Goal: Answer question/provide support: Answer question/provide support

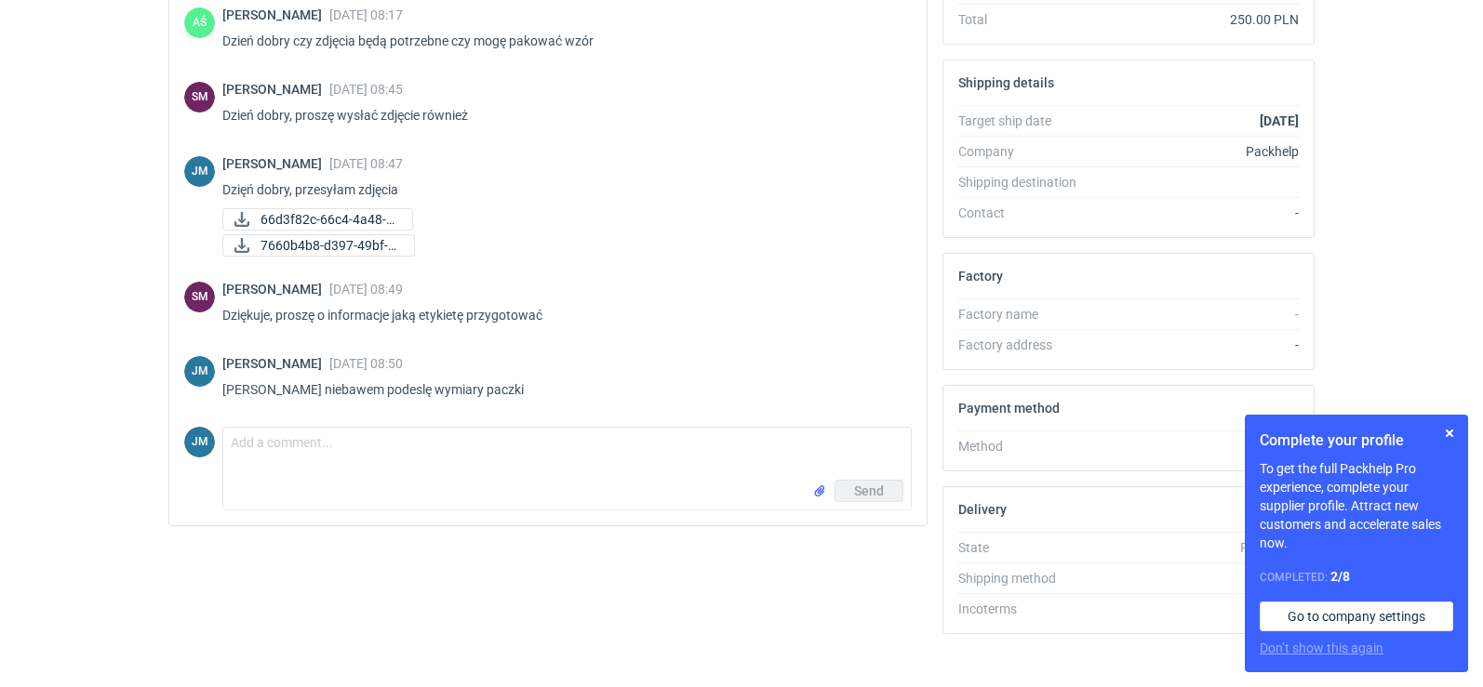
scroll to position [508, 0]
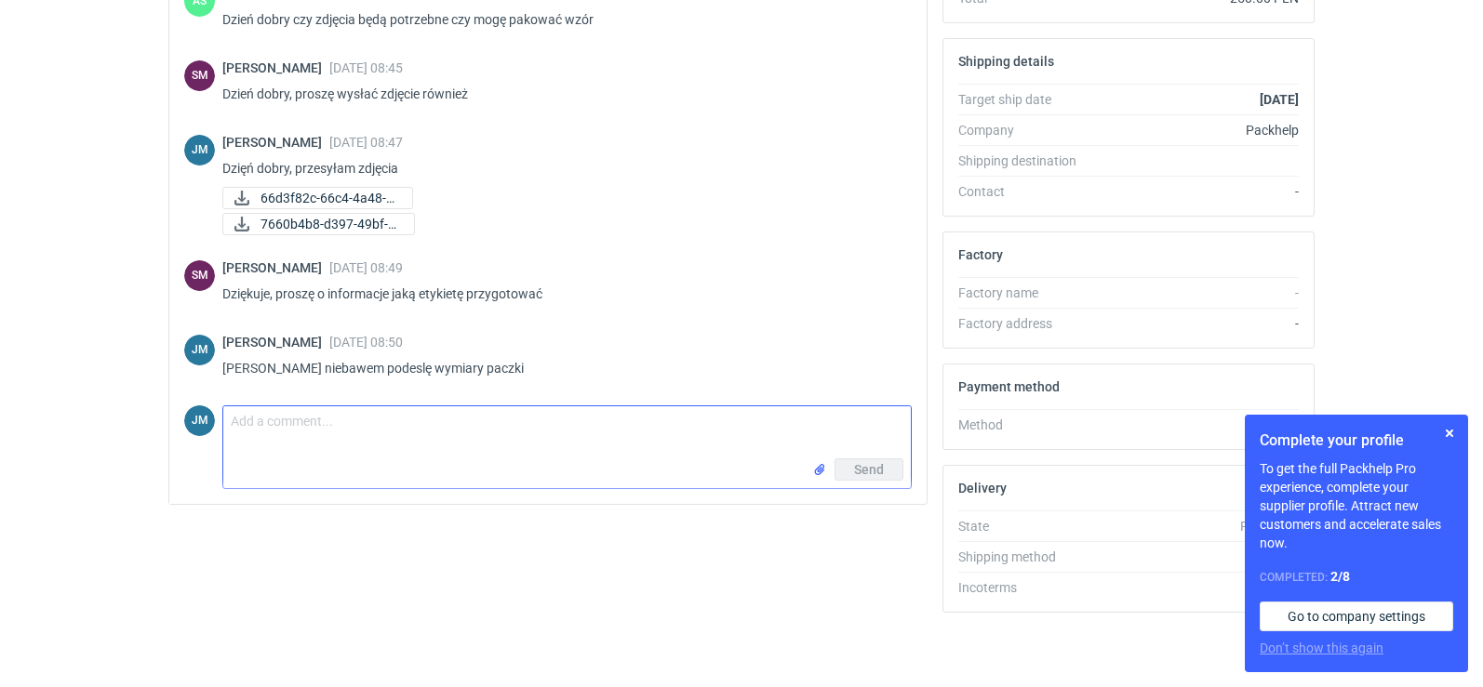
click at [337, 448] on textarea "Comment message" at bounding box center [566, 432] width 687 height 52
type textarea "[PERSON_NAME] przesyłam wymiary paczki 56x95x1 waga do 2 kg"
click at [884, 463] on button "Send" at bounding box center [868, 470] width 69 height 22
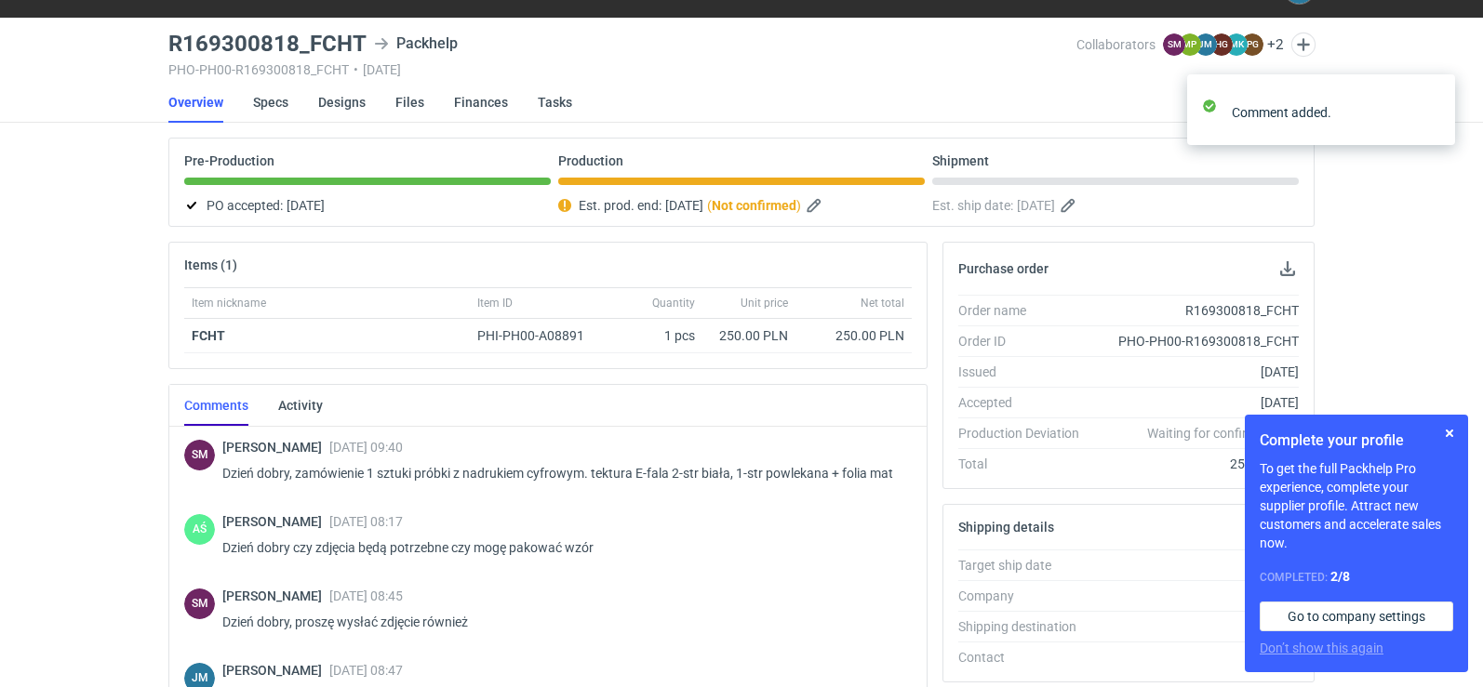
scroll to position [0, 0]
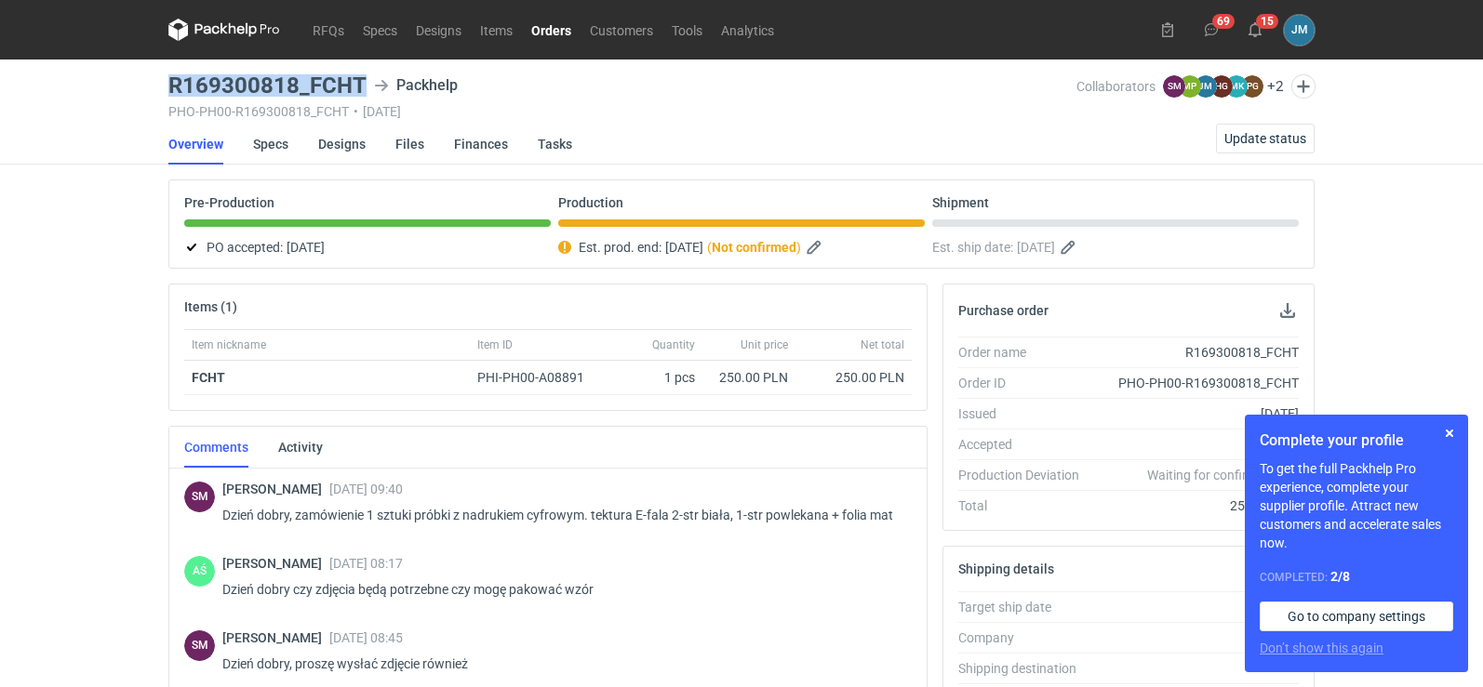
drag, startPoint x: 372, startPoint y: 83, endPoint x: 150, endPoint y: 77, distance: 222.4
click at [150, 77] on div "RFQs Specs Designs Items Orders Customers Tools Analytics 69 15 JM [PERSON_NAME…" at bounding box center [741, 343] width 1483 height 687
copy h3 "R169300818_FCHT"
click at [218, 33] on icon at bounding box center [207, 29] width 24 height 10
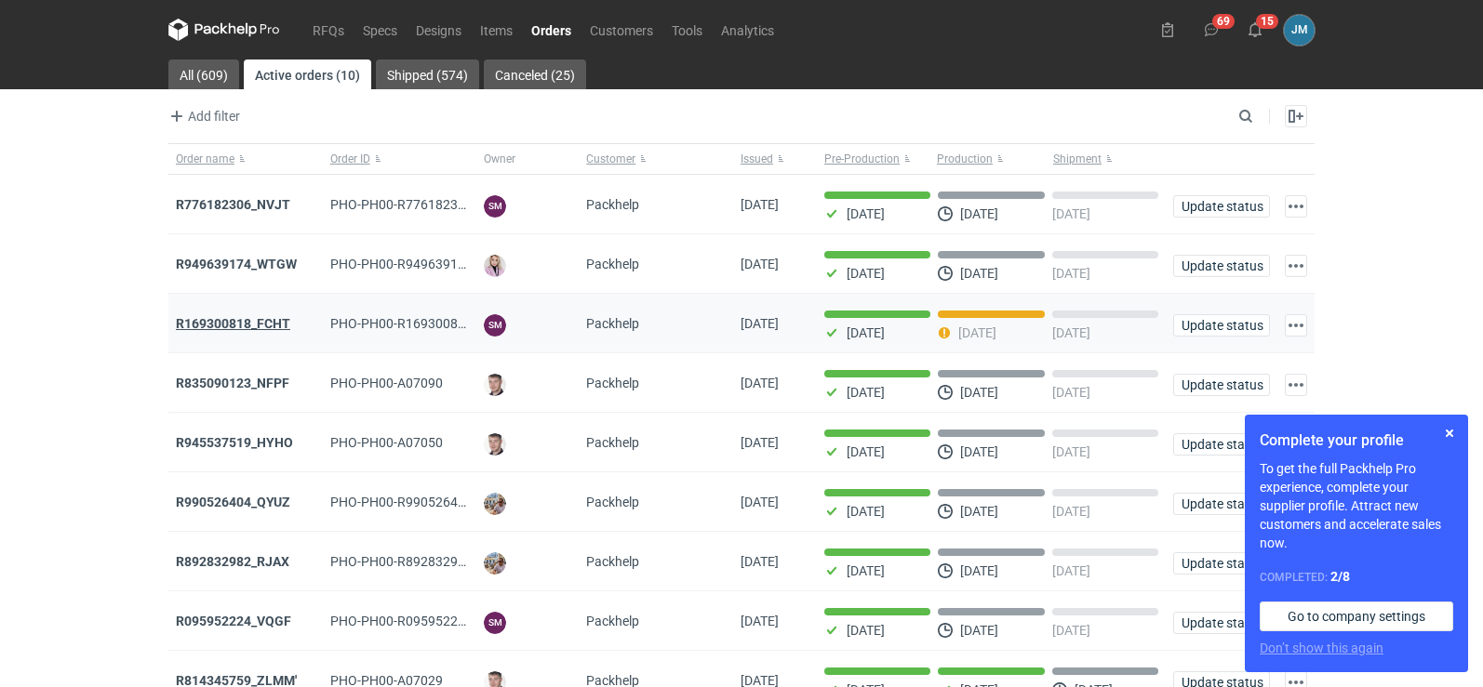
click at [237, 327] on strong "R169300818_FCHT" at bounding box center [233, 323] width 114 height 15
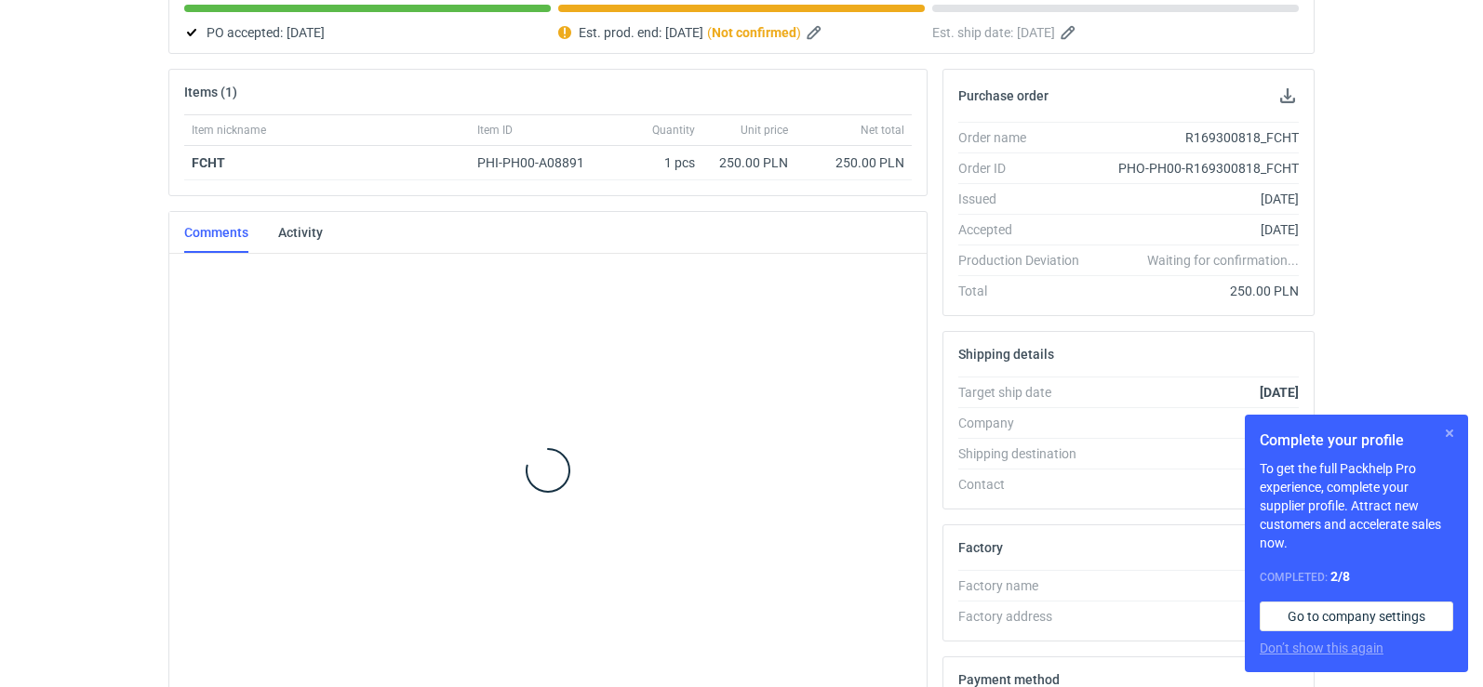
scroll to position [159, 0]
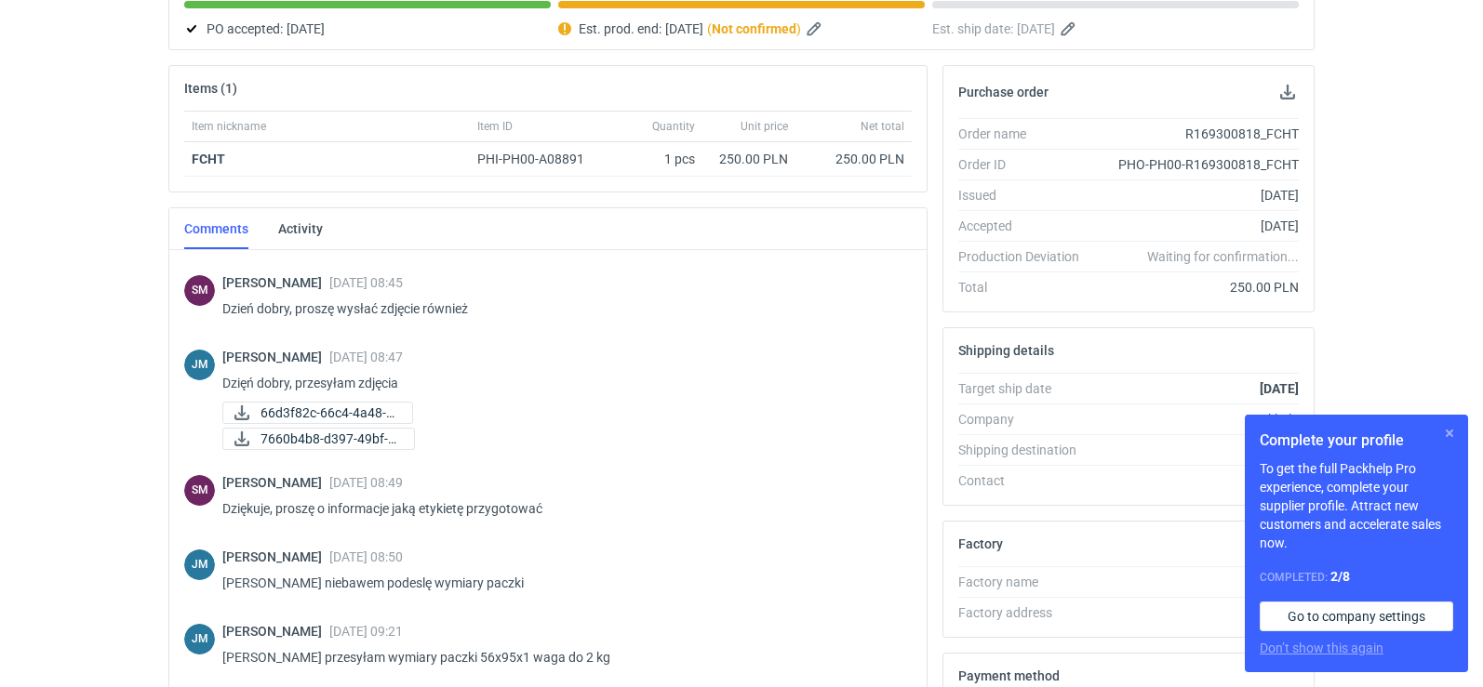
click at [1453, 432] on button "button" at bounding box center [1449, 433] width 22 height 22
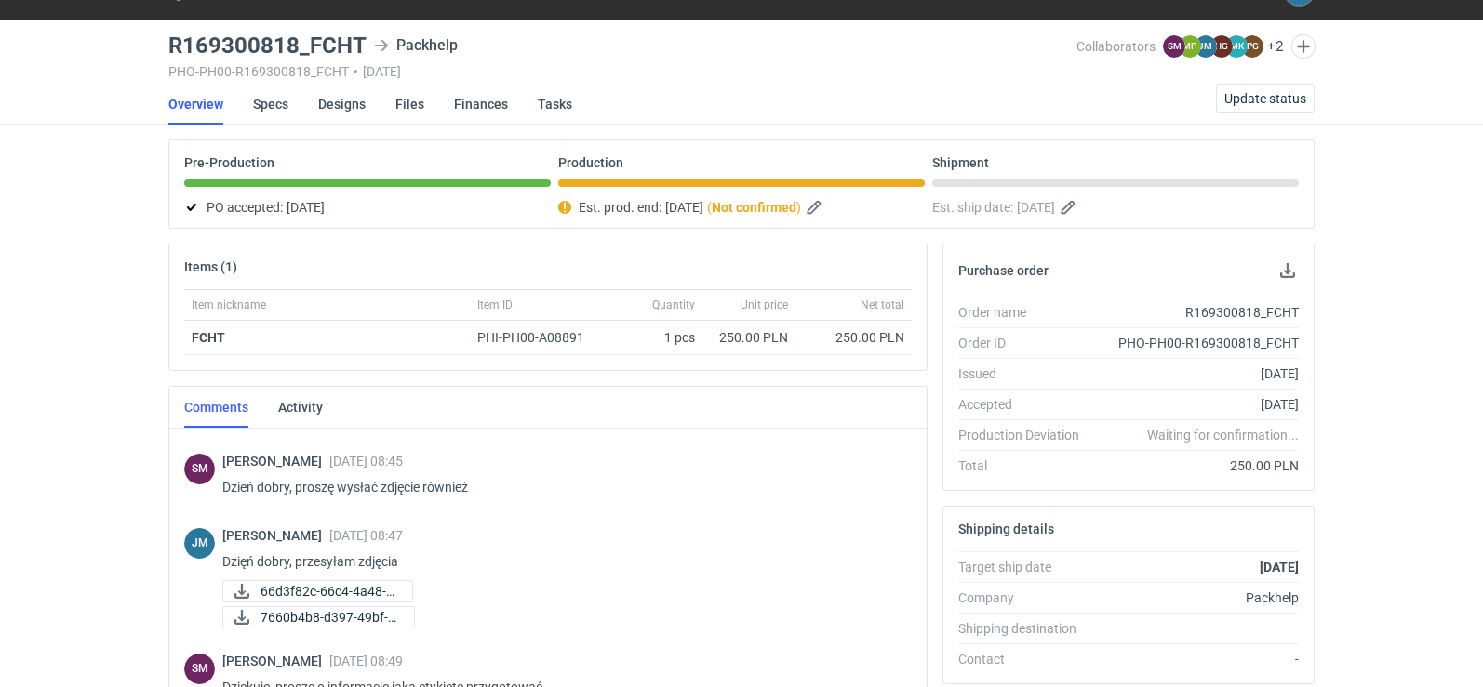
scroll to position [0, 0]
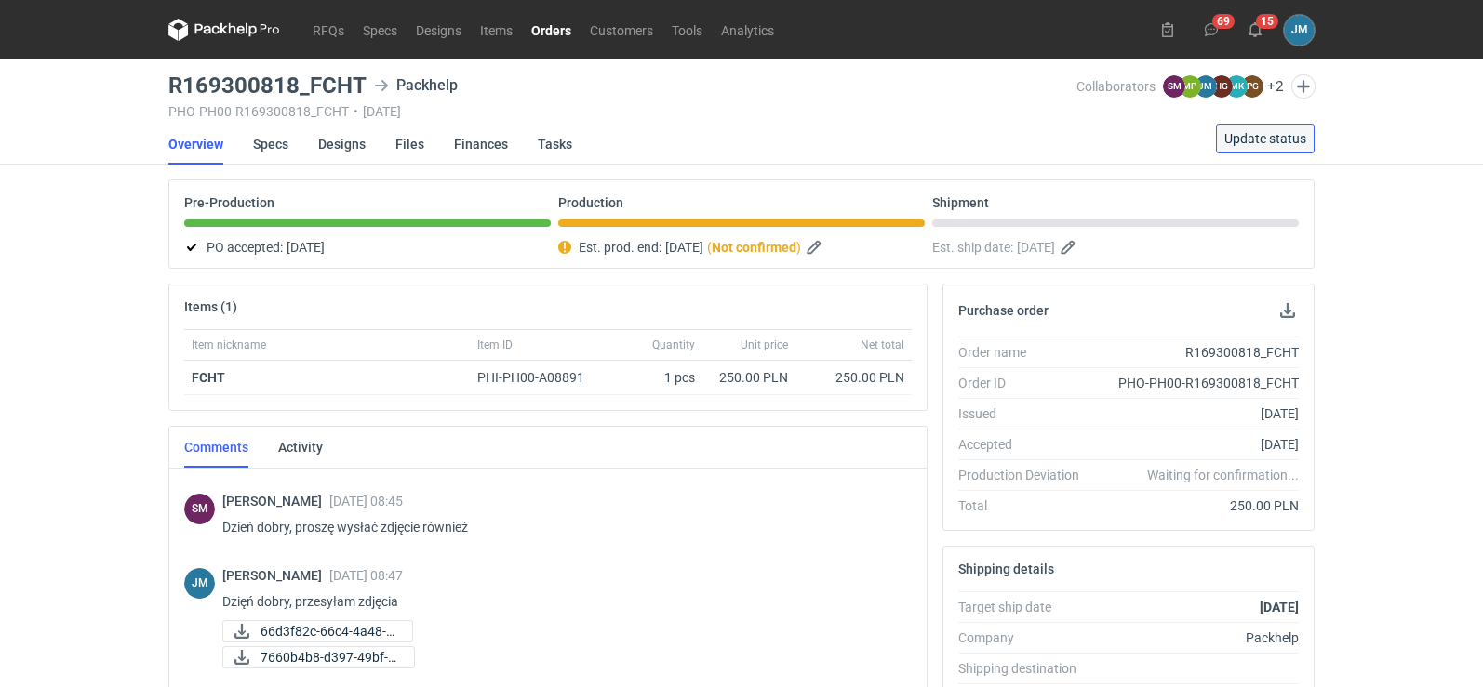
click at [1265, 140] on span "Update status" at bounding box center [1265, 138] width 82 height 13
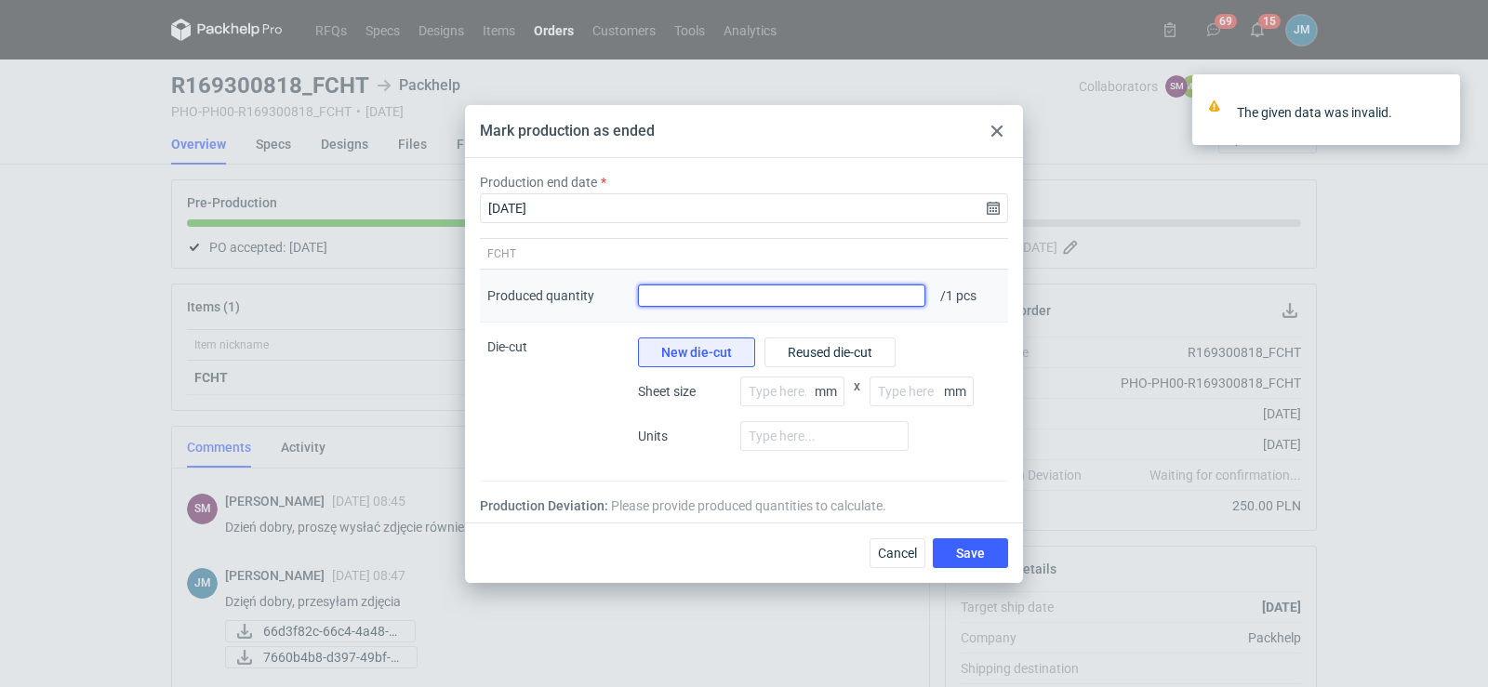
click at [798, 302] on input "Produced quantity" at bounding box center [781, 296] width 287 height 22
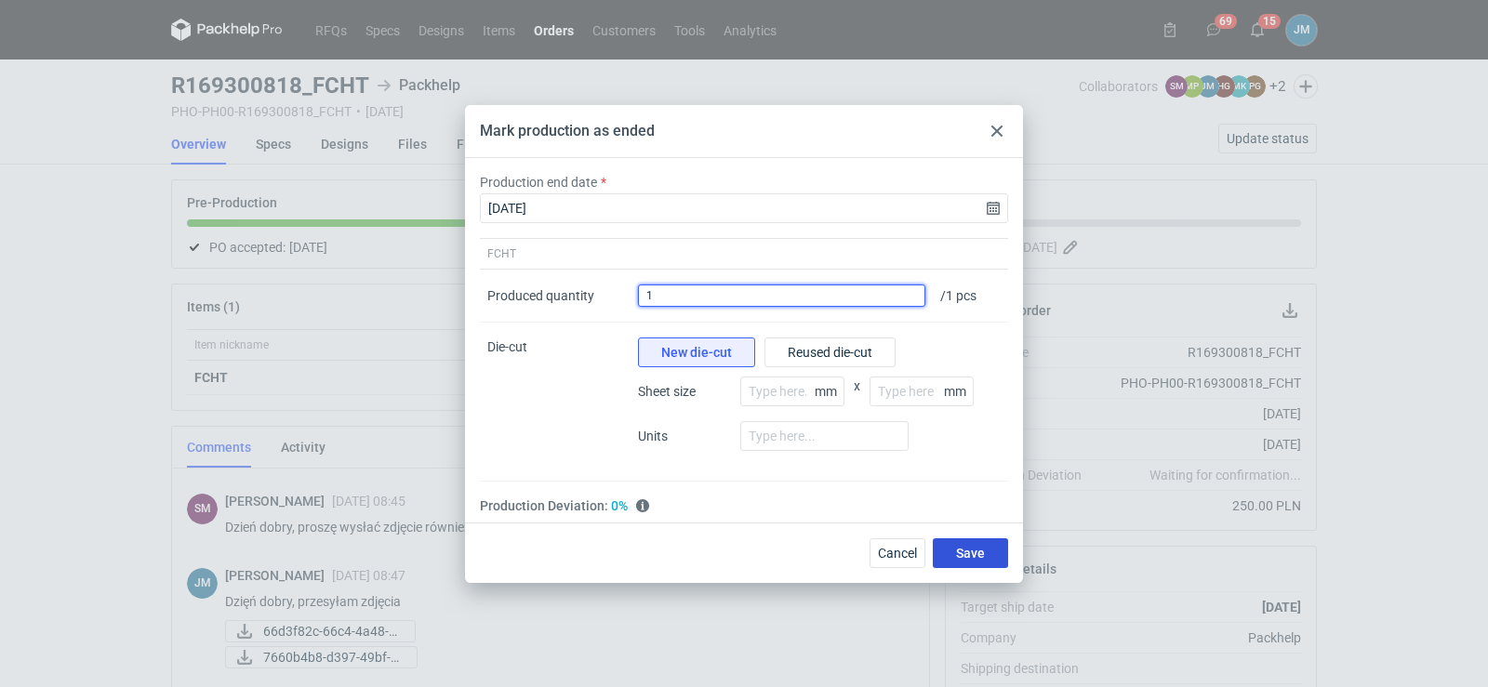
type input "1"
click at [968, 560] on span "Save" at bounding box center [970, 553] width 29 height 13
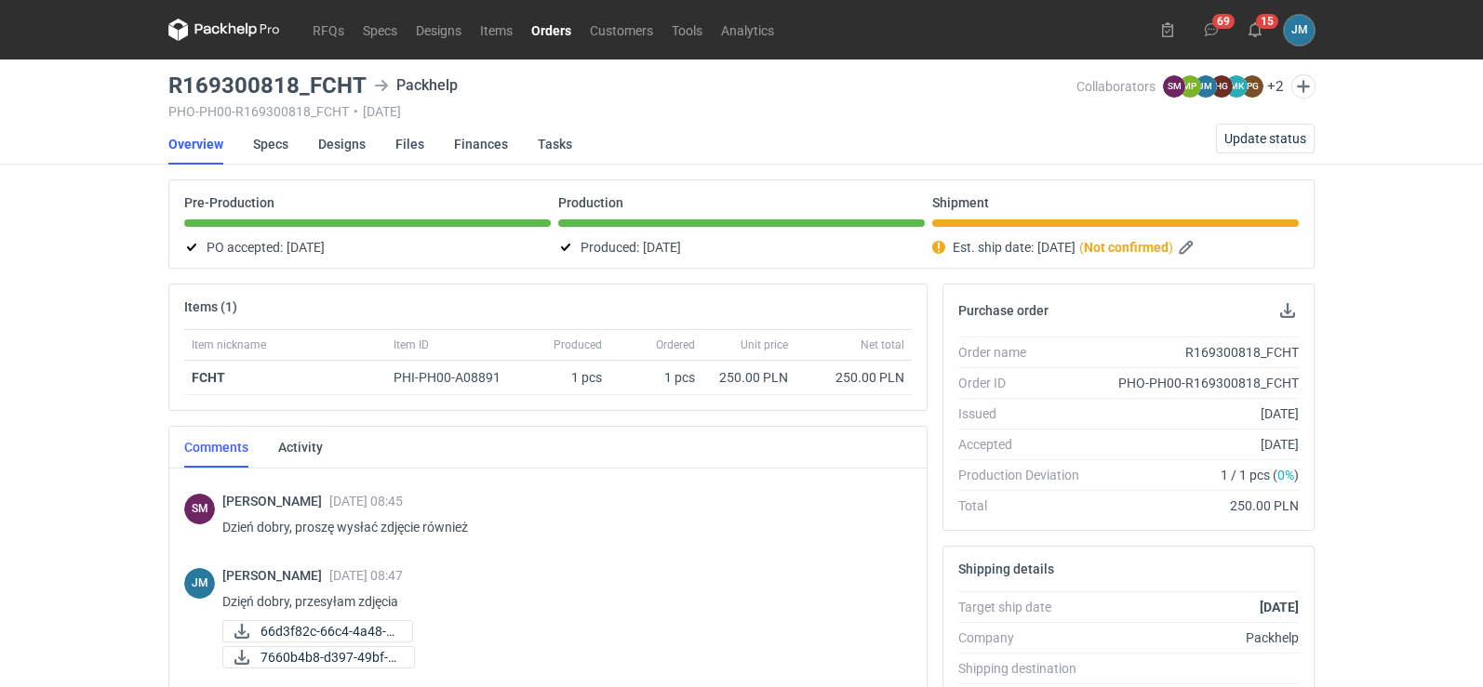
click at [250, 29] on icon at bounding box center [251, 30] width 11 height 14
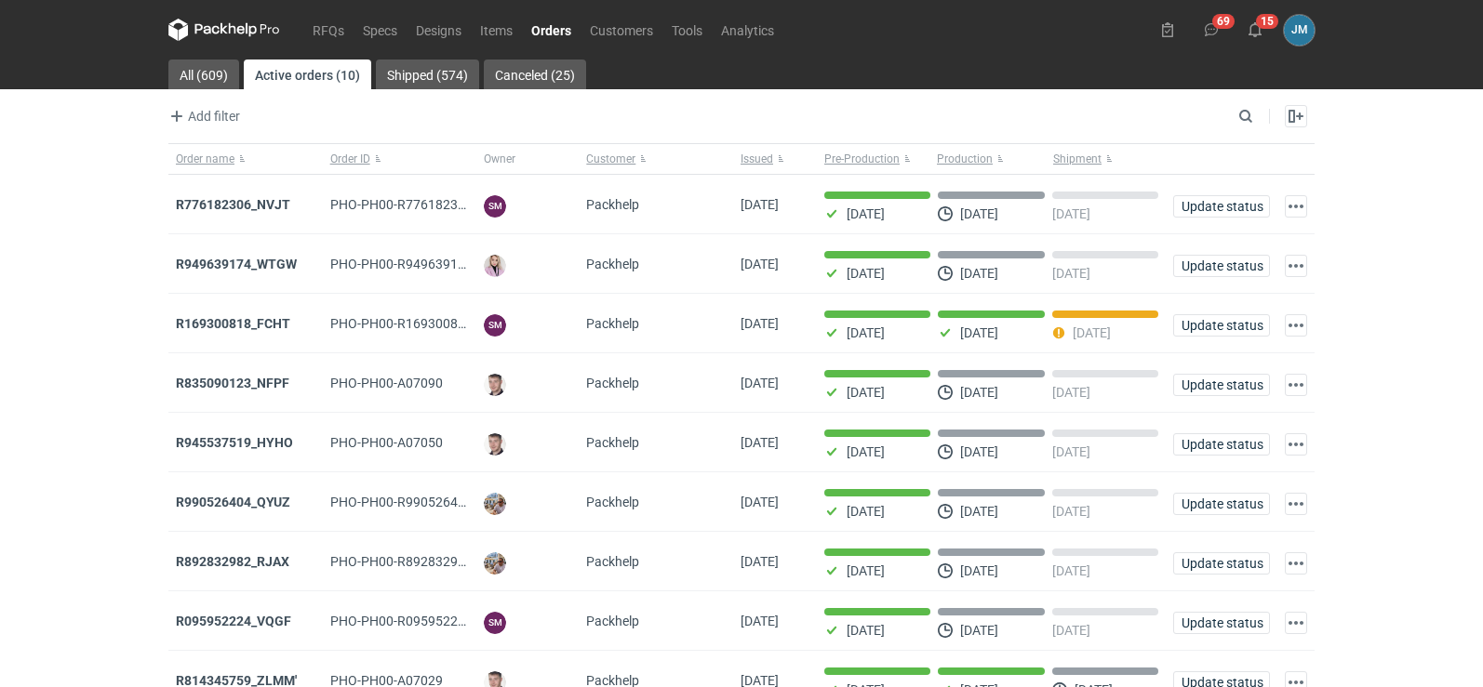
click at [222, 21] on icon at bounding box center [224, 30] width 112 height 22
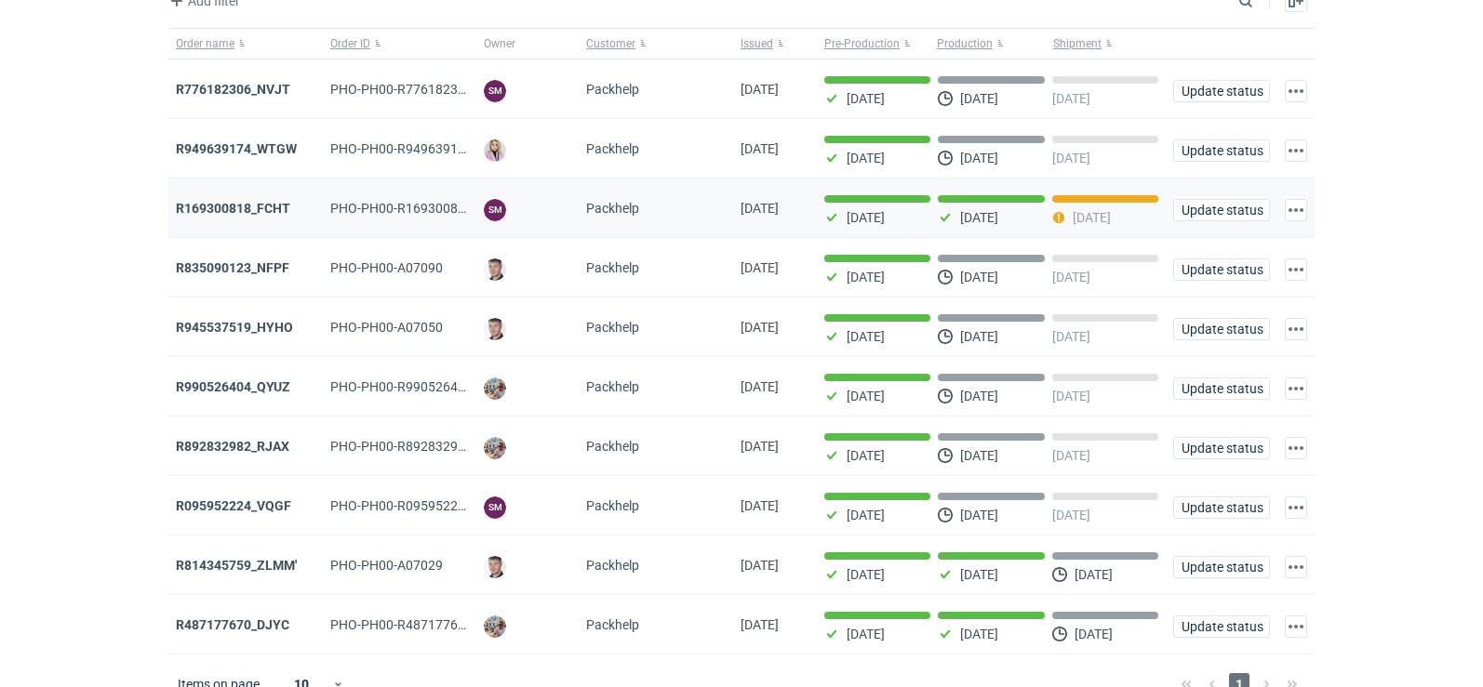
scroll to position [152, 0]
